Goal: Find specific page/section: Find specific page/section

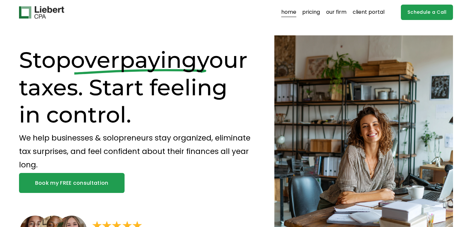
click at [364, 11] on link "client portal" at bounding box center [368, 12] width 32 height 10
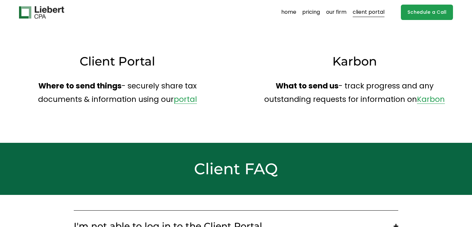
click at [186, 99] on link "portal" at bounding box center [185, 99] width 23 height 10
